Goal: Information Seeking & Learning: Learn about a topic

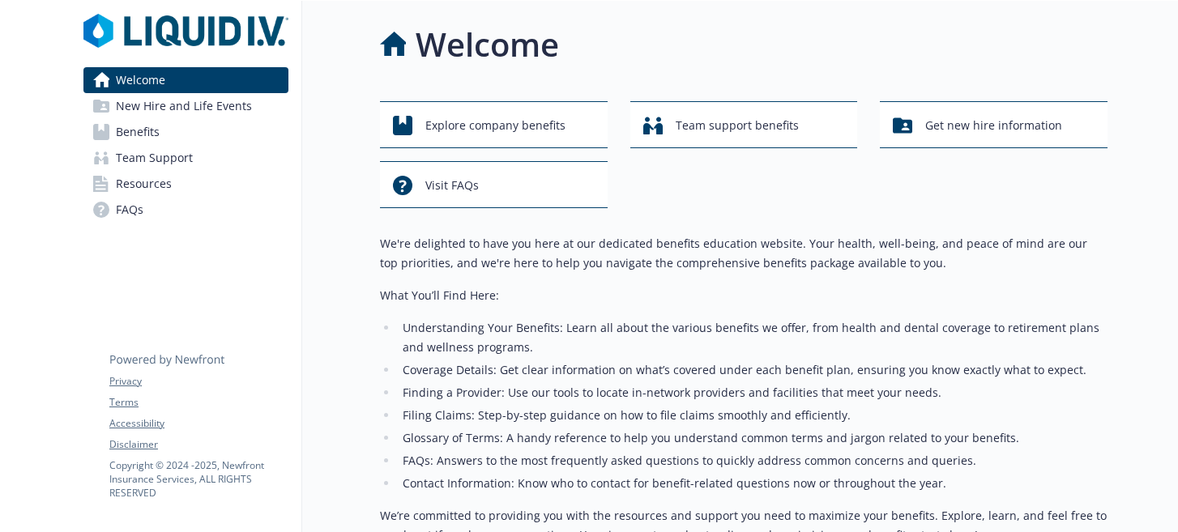
click at [229, 113] on span "New Hire and Life Events" at bounding box center [184, 106] width 136 height 26
